Goal: Find specific page/section: Find specific page/section

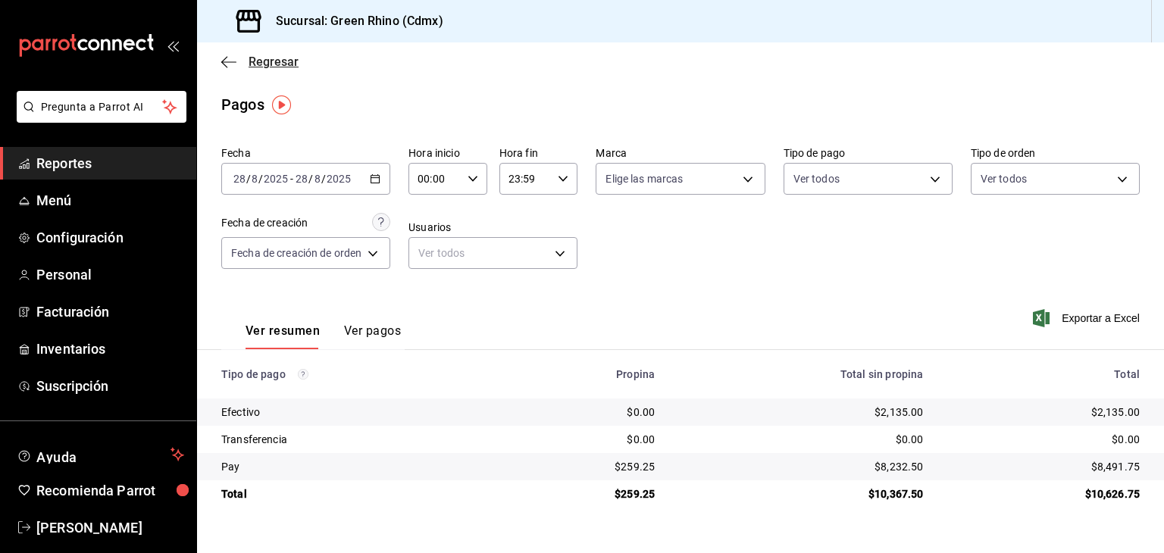
click at [255, 58] on span "Regresar" at bounding box center [273, 62] width 50 height 14
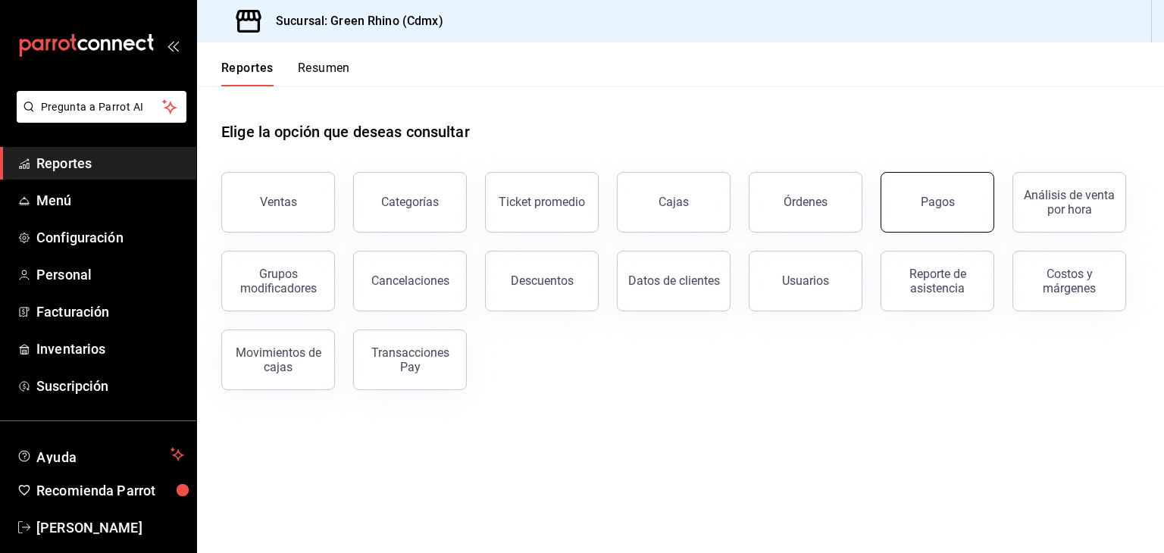
click at [882, 187] on div "Pagos" at bounding box center [928, 193] width 132 height 79
click at [911, 185] on button "Pagos" at bounding box center [937, 202] width 114 height 61
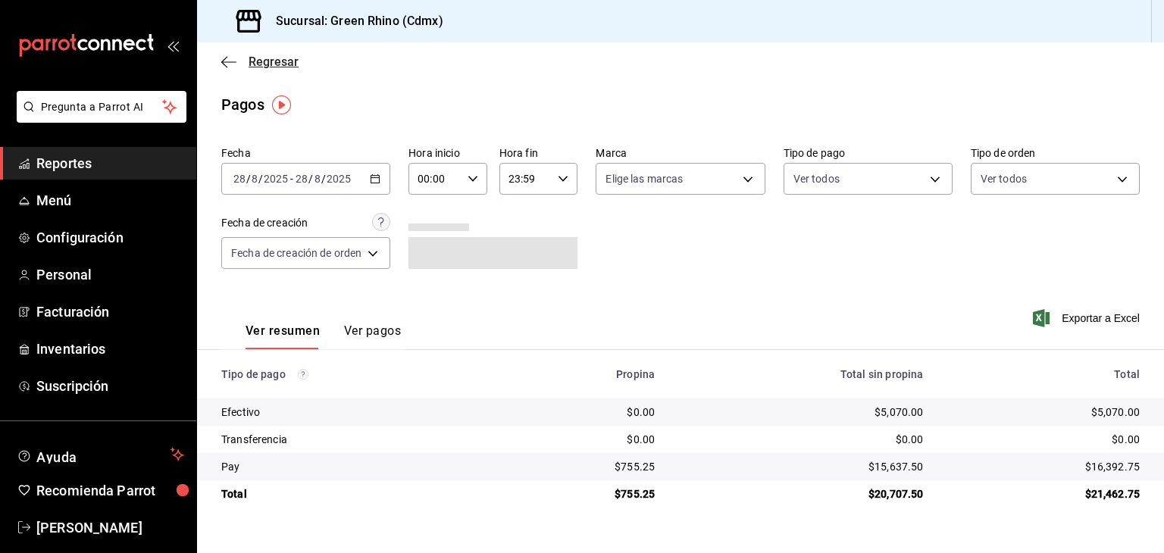
click at [242, 67] on span "Regresar" at bounding box center [259, 62] width 77 height 14
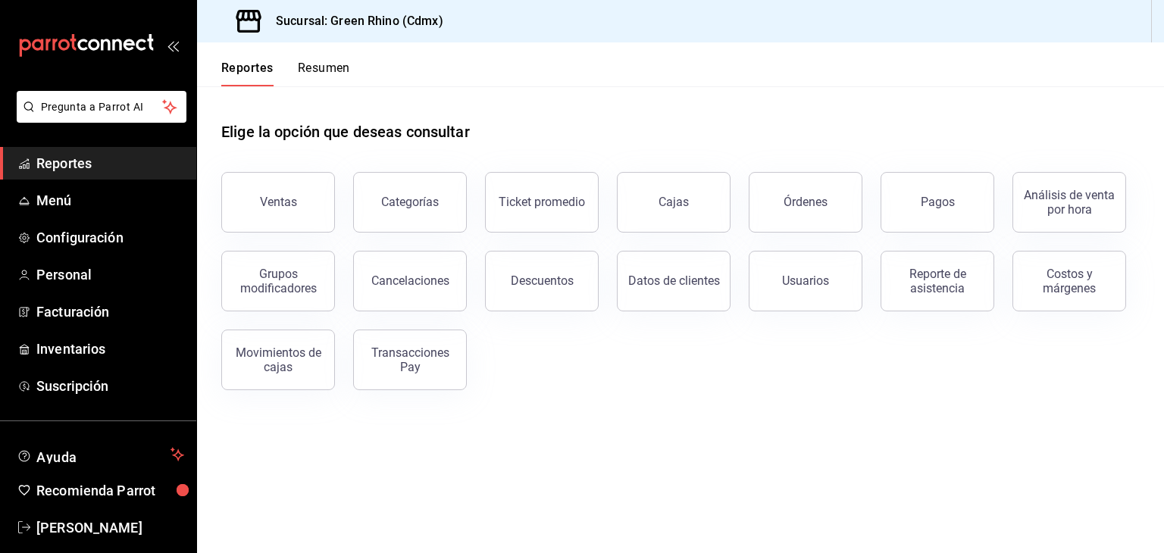
click at [347, 79] on button "Resumen" at bounding box center [324, 74] width 52 height 26
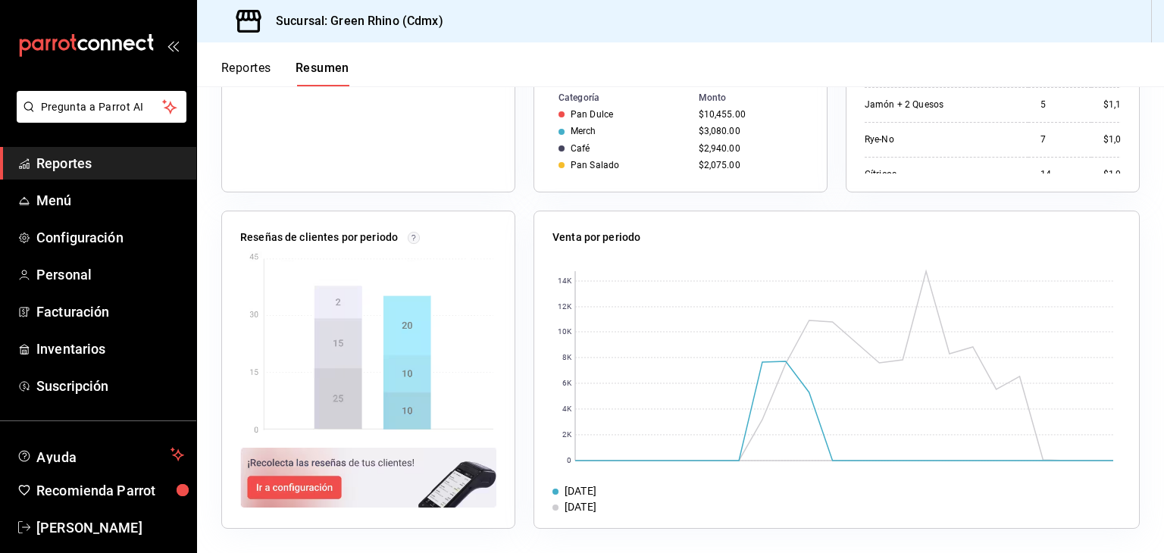
scroll to position [485, 0]
